Goal: Book appointment/travel/reservation

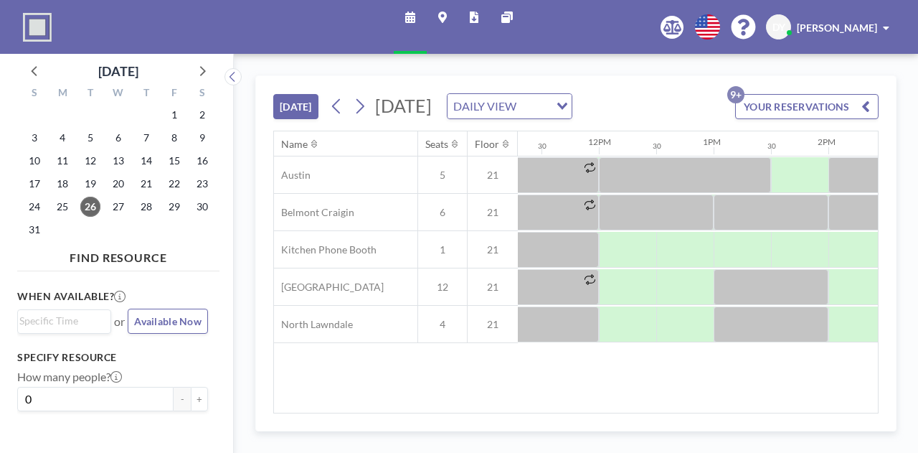
scroll to position [0, 1301]
click at [114, 212] on span "27" at bounding box center [118, 207] width 20 height 20
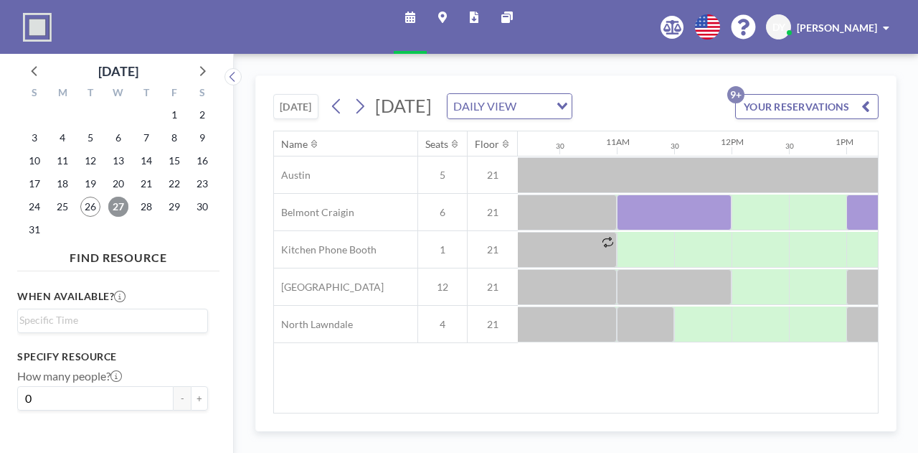
scroll to position [0, 1159]
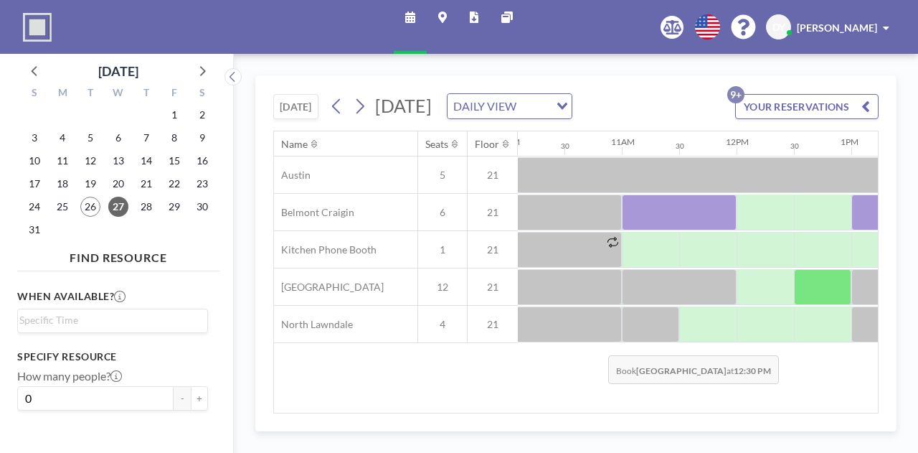
drag, startPoint x: 588, startPoint y: 414, endPoint x: 606, endPoint y: 413, distance: 18.0
click at [608, 413] on div "TODAY Wednesday, August 27, 2025 DAILY VIEW Loading... YOUR RESERVATIONS 9+ Nam…" at bounding box center [575, 253] width 641 height 356
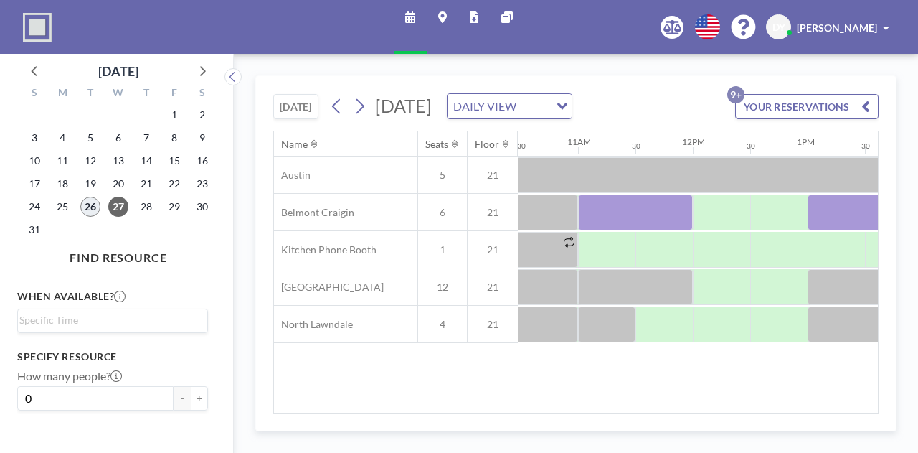
click at [88, 209] on span "26" at bounding box center [90, 207] width 20 height 20
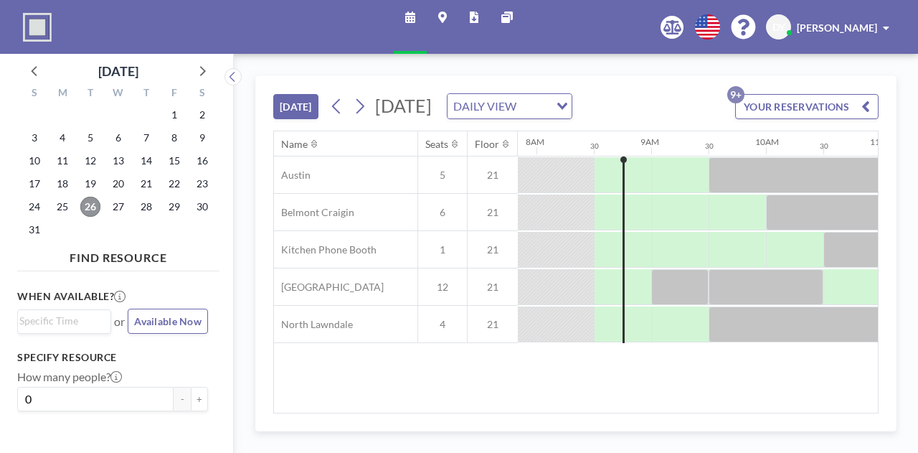
scroll to position [0, 918]
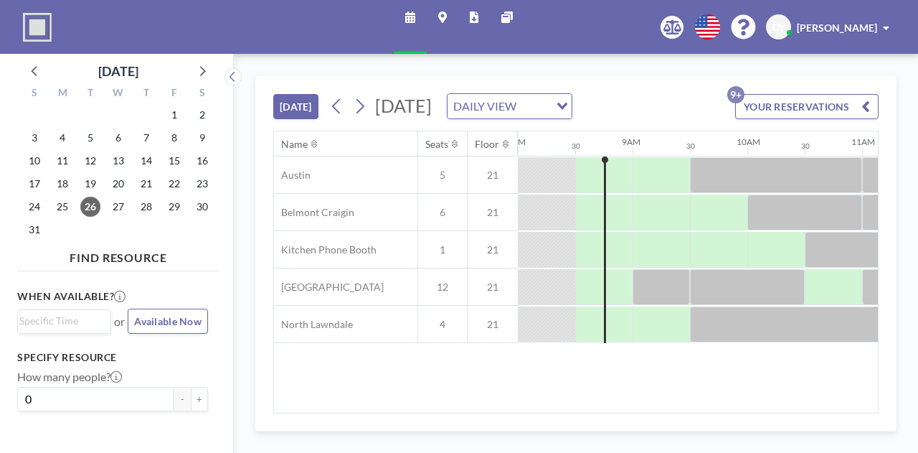
click at [564, 413] on div "TODAY Tuesday, August 26, 2025 DAILY VIEW Loading... YOUR RESERVATIONS 9+ Name …" at bounding box center [575, 253] width 641 height 356
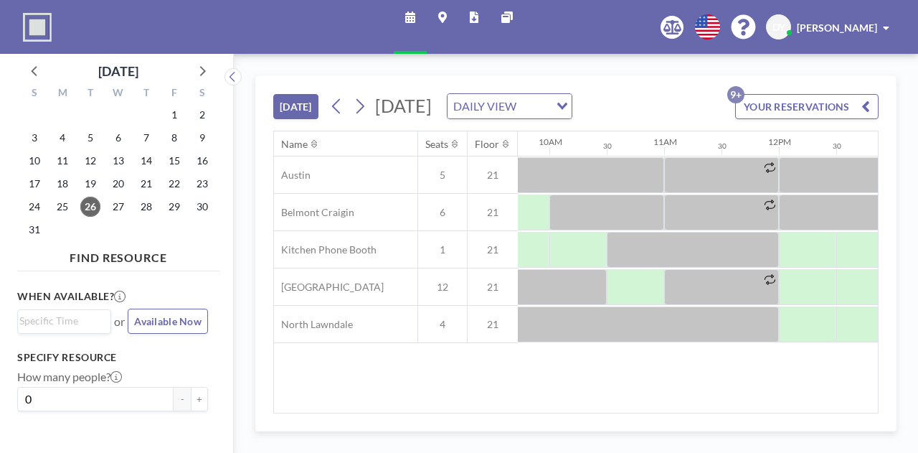
scroll to position [0, 1230]
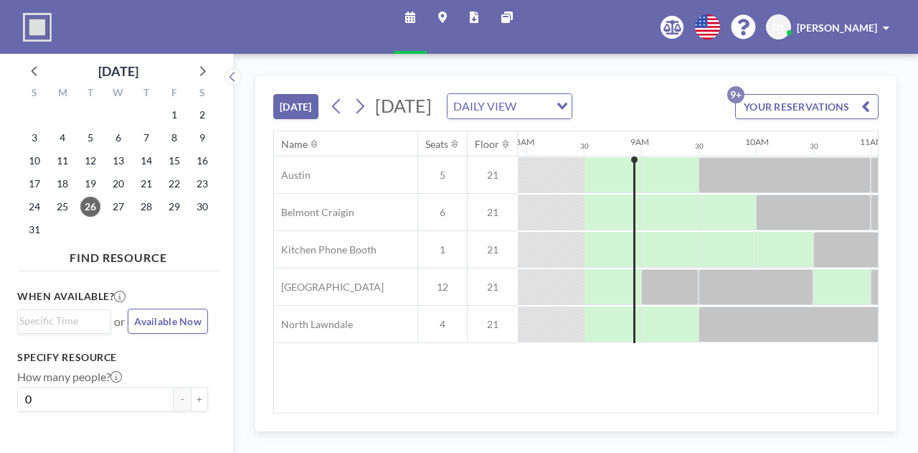
scroll to position [0, 918]
